Goal: Use online tool/utility

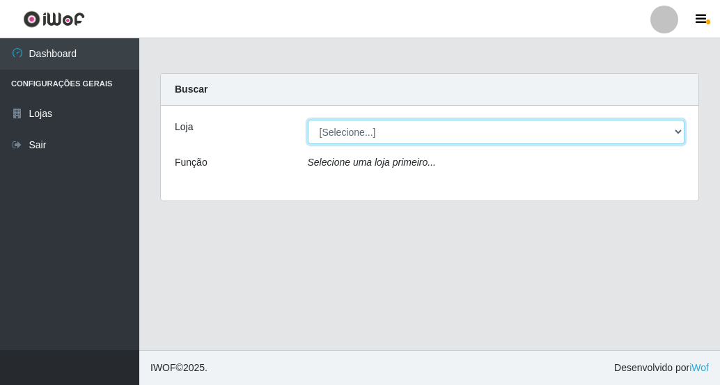
click at [677, 125] on select "[Selecione...] Rede Compras Supermercados - LOJA 5" at bounding box center [496, 132] width 377 height 24
select select "397"
click at [308, 120] on select "[Selecione...] Rede Compras Supermercados - LOJA 5" at bounding box center [496, 132] width 377 height 24
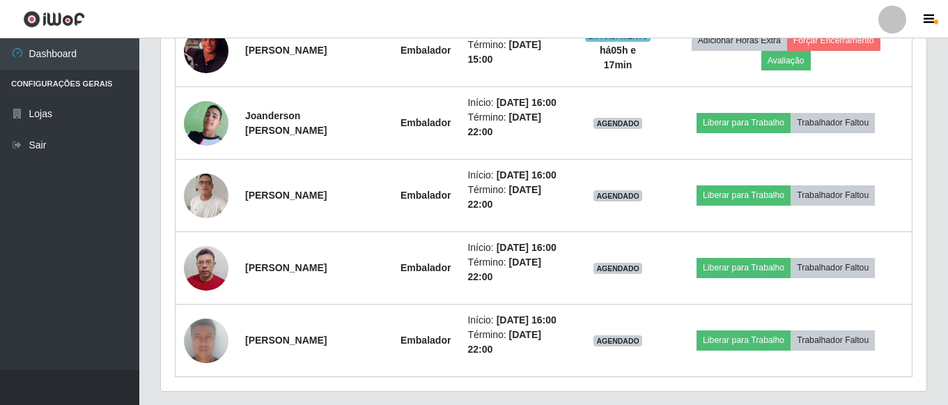
scroll to position [779, 0]
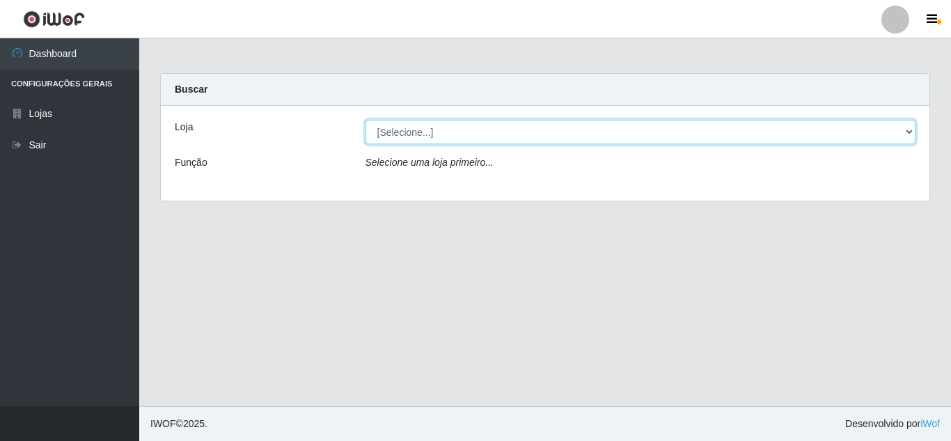
click at [517, 130] on select "[Selecione...] Rede Compras Supermercados - LOJA 5" at bounding box center [641, 132] width 551 height 24
select select "397"
click at [366, 120] on select "[Selecione...] Rede Compras Supermercados - LOJA 5" at bounding box center [641, 132] width 551 height 24
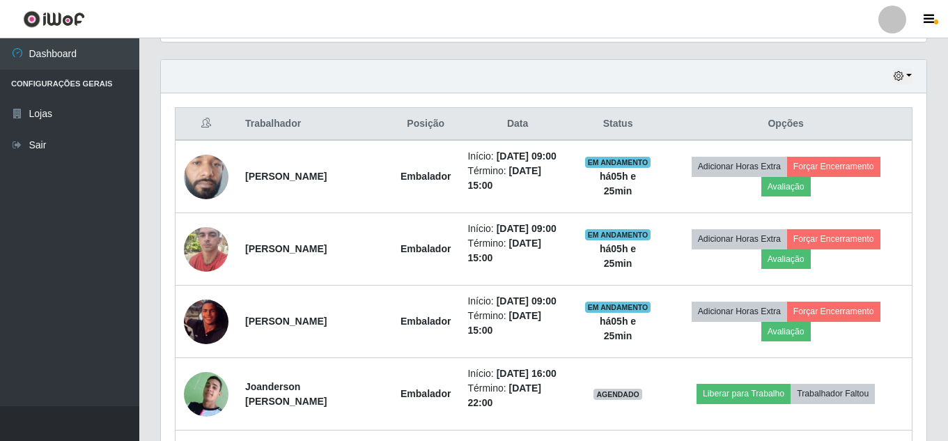
scroll to position [465, 0]
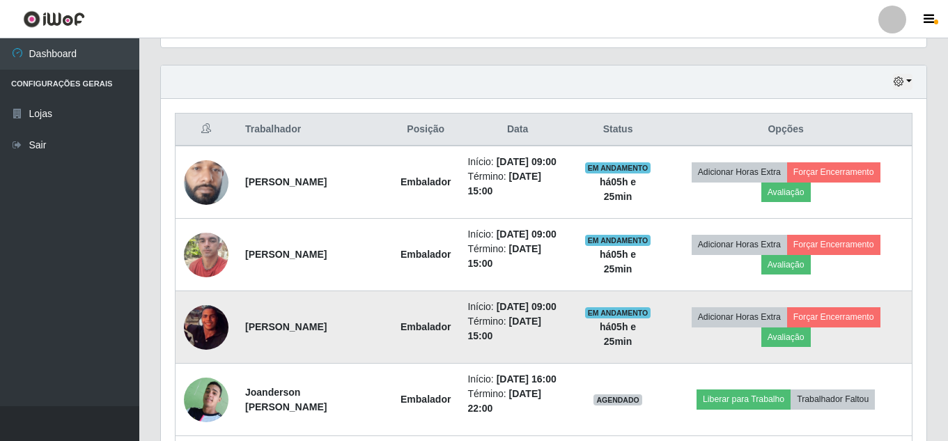
click at [208, 325] on img at bounding box center [206, 327] width 45 height 45
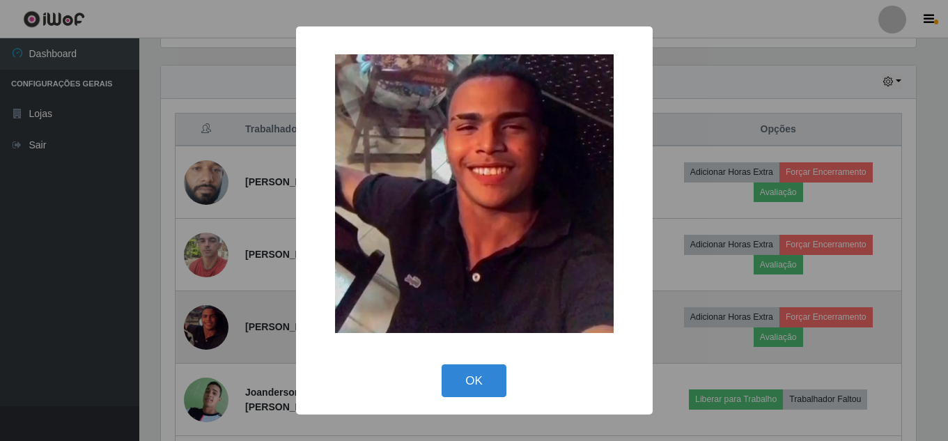
scroll to position [289, 758]
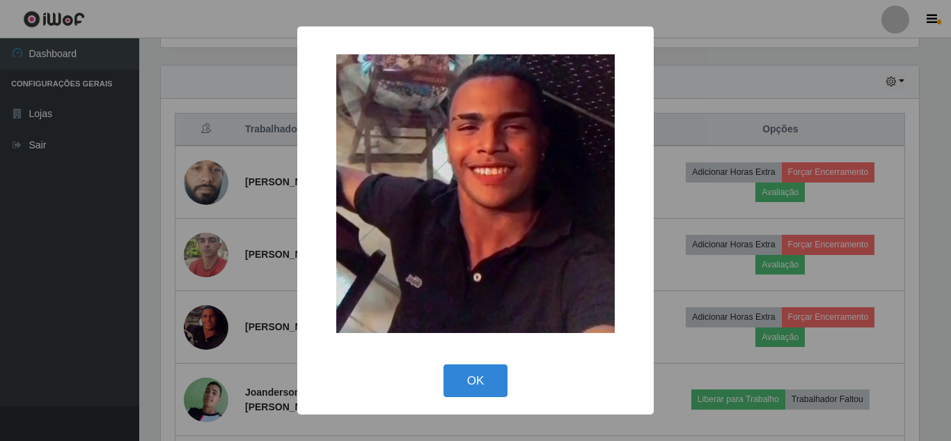
click at [148, 182] on div "× OK Cancel" at bounding box center [475, 220] width 951 height 441
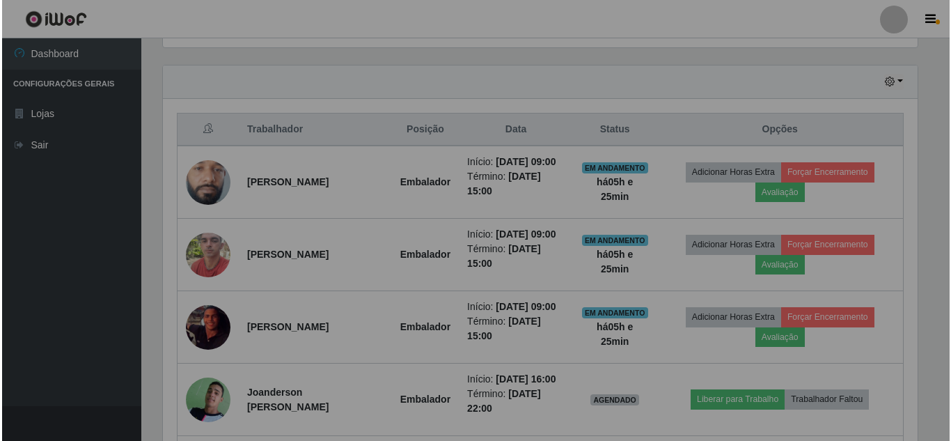
scroll to position [289, 765]
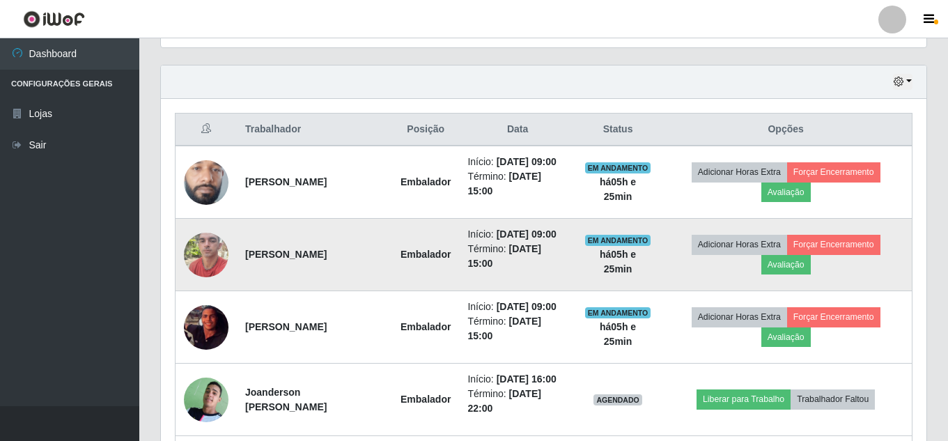
click at [205, 244] on img at bounding box center [206, 254] width 45 height 59
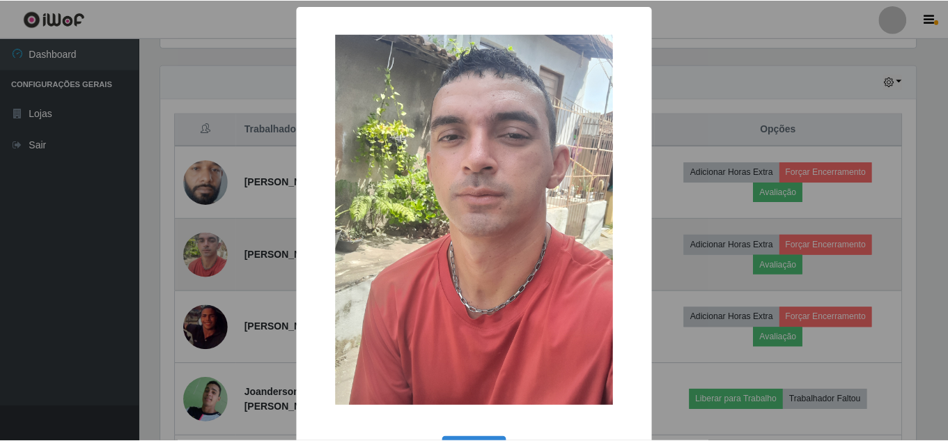
scroll to position [289, 758]
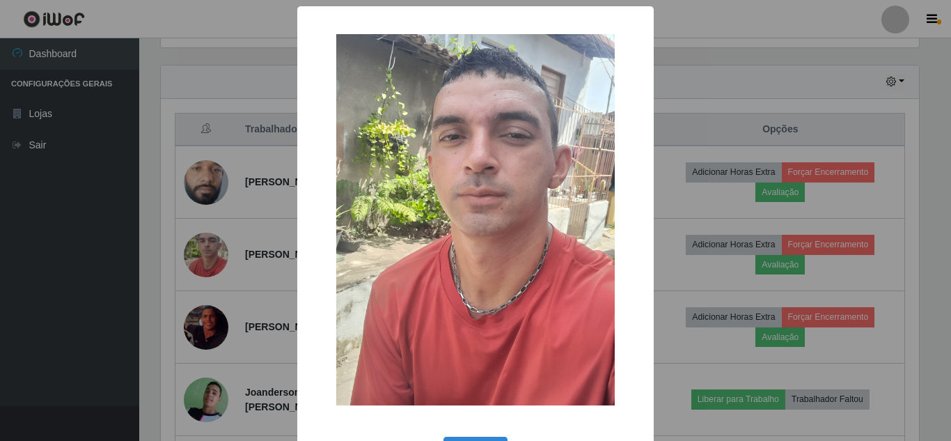
click at [102, 237] on div "× OK Cancel" at bounding box center [475, 220] width 951 height 441
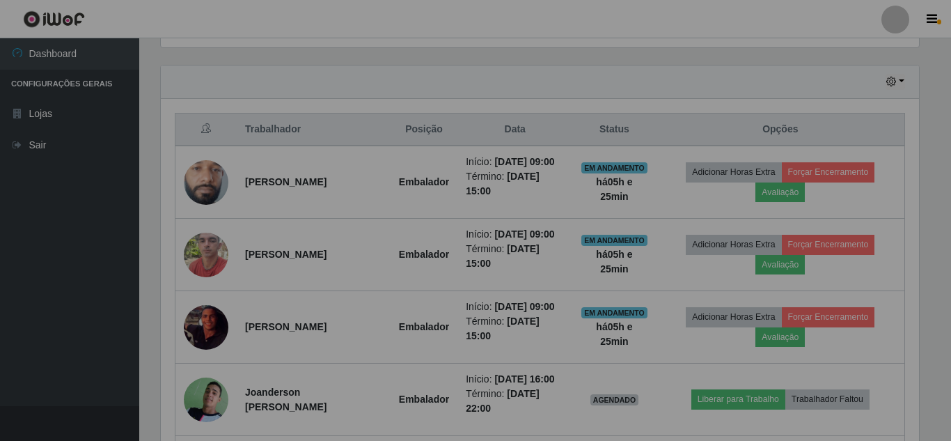
scroll to position [289, 765]
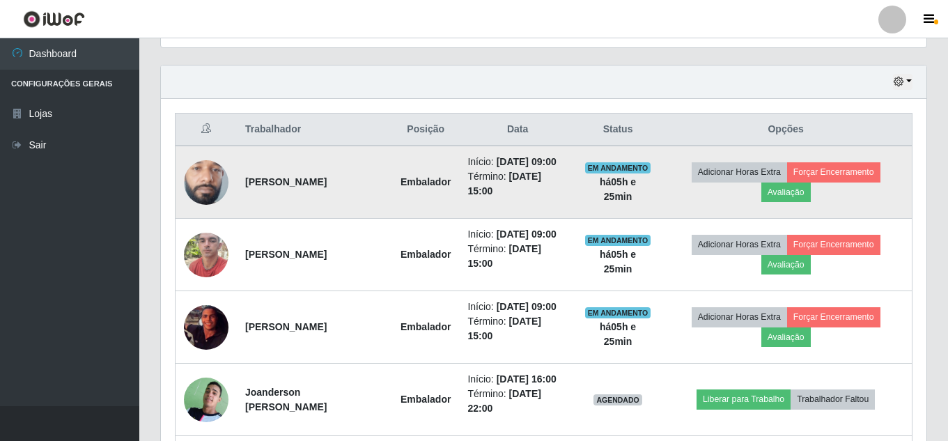
click at [196, 167] on img at bounding box center [206, 181] width 45 height 99
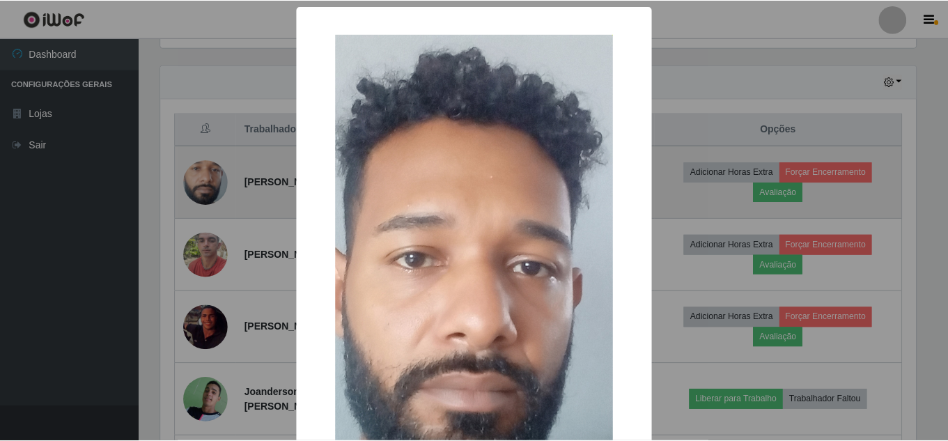
scroll to position [289, 758]
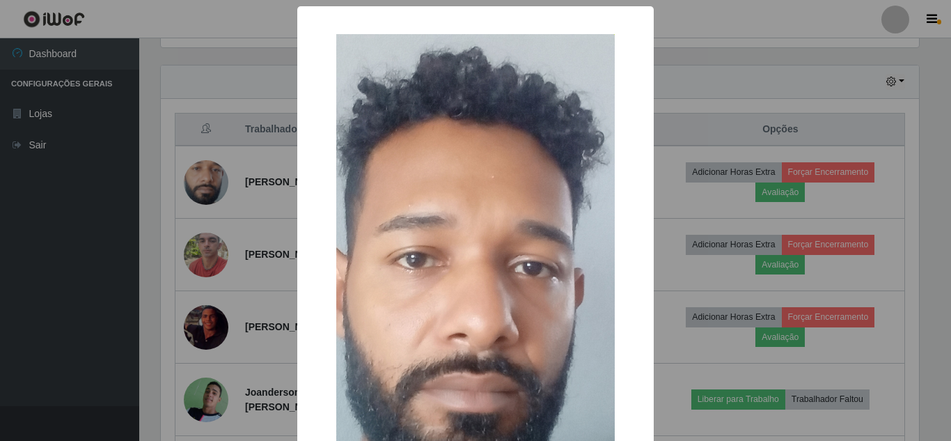
click at [189, 183] on div "× OK Cancel" at bounding box center [475, 220] width 951 height 441
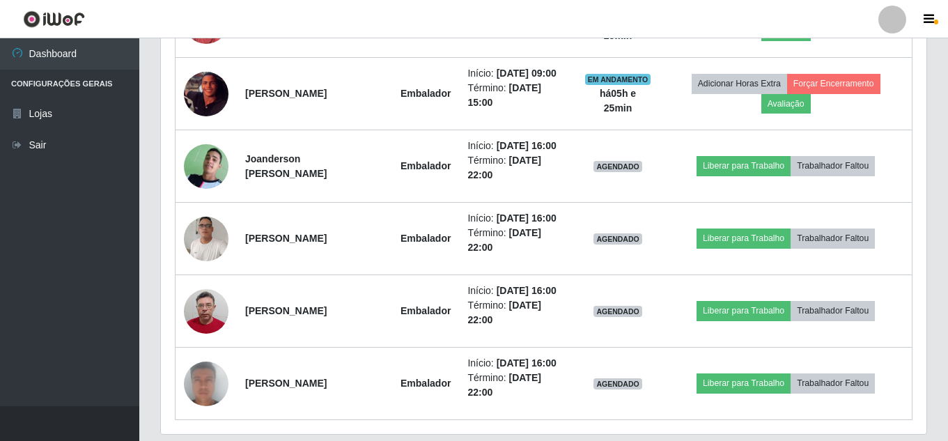
scroll to position [674, 0]
